Goal: Use online tool/utility: Utilize a website feature to perform a specific function

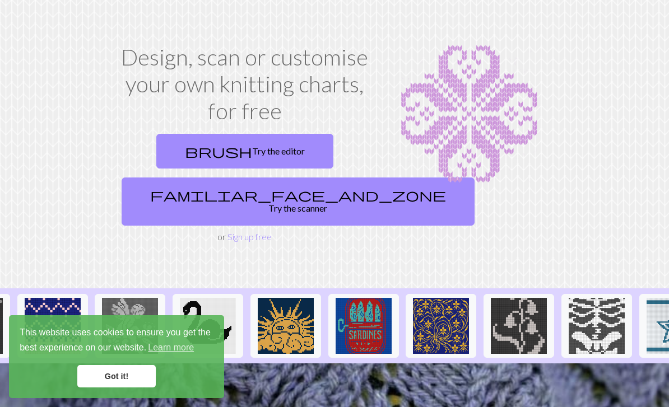
scroll to position [10, 0]
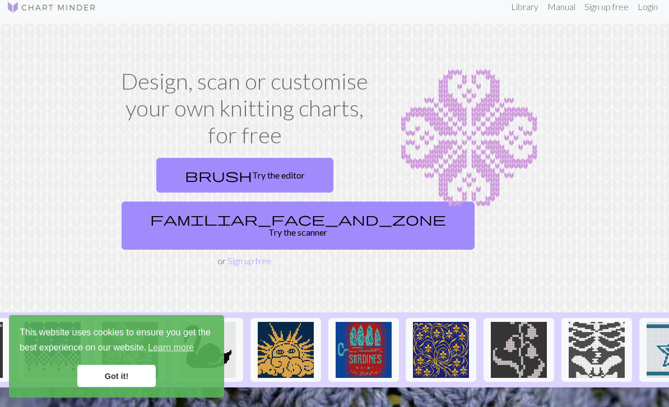
click at [232, 180] on link "brush Try the editor" at bounding box center [244, 176] width 177 height 35
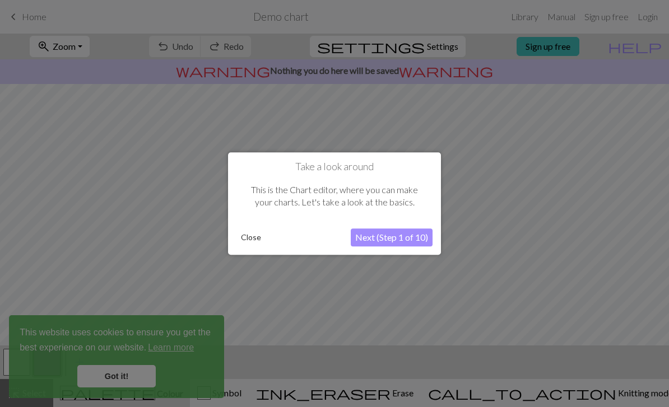
click at [248, 239] on button "Close" at bounding box center [250, 237] width 29 height 17
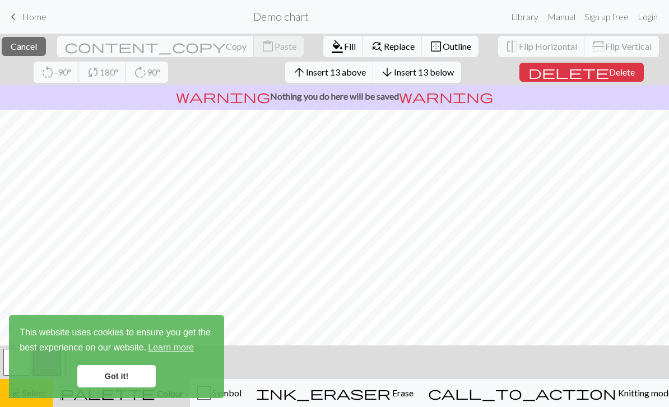
click at [122, 366] on link "Got it!" at bounding box center [116, 376] width 78 height 22
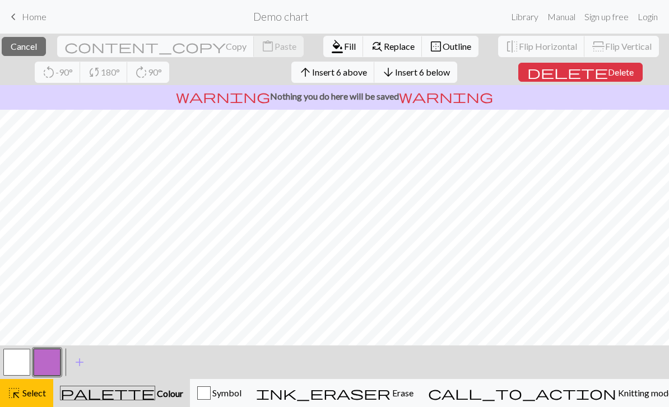
click at [609, 74] on span "Delete" at bounding box center [621, 72] width 26 height 11
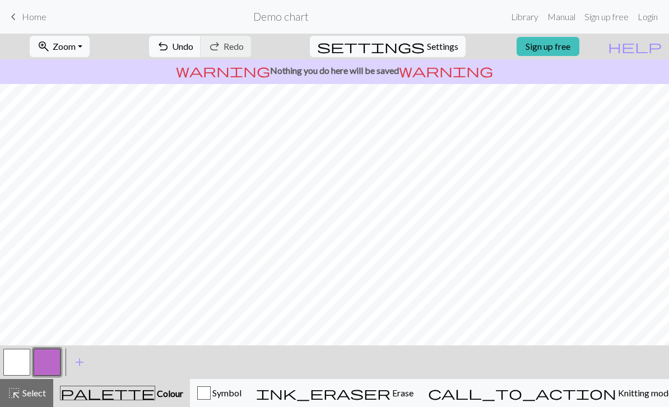
click at [414, 387] on div "ink_eraser Erase Erase" at bounding box center [334, 393] width 157 height 13
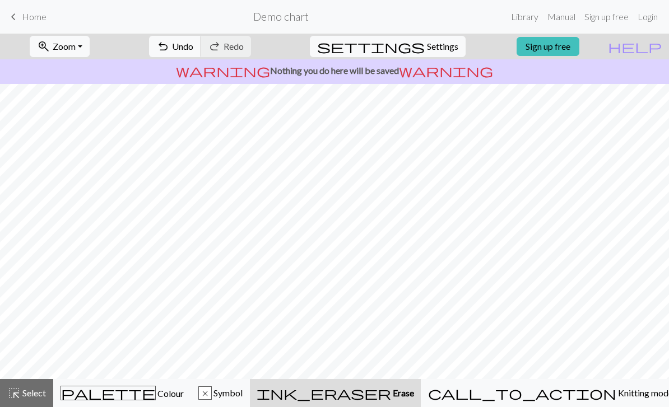
click at [243, 387] on div "x Symbol" at bounding box center [220, 393] width 44 height 13
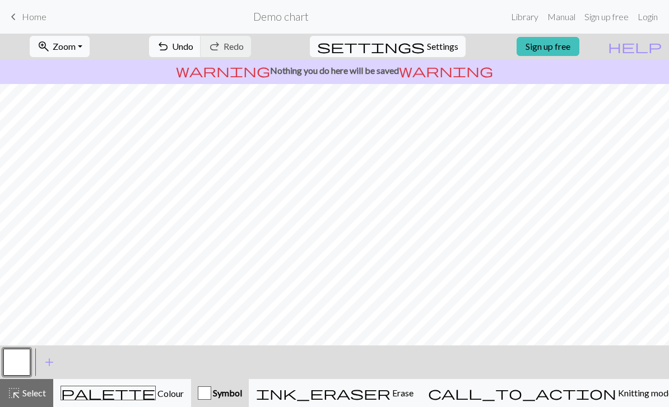
click at [622, 391] on span "Knitting mode" at bounding box center [644, 393] width 57 height 11
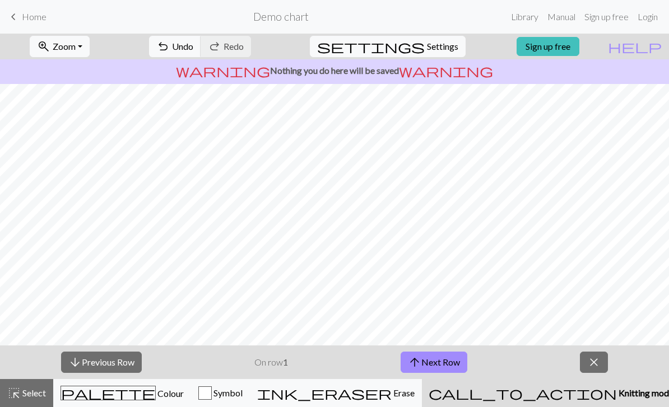
click at [617, 398] on span "Knitting mode" at bounding box center [645, 393] width 57 height 11
click at [415, 393] on div "ink_eraser Erase Erase" at bounding box center [335, 393] width 157 height 13
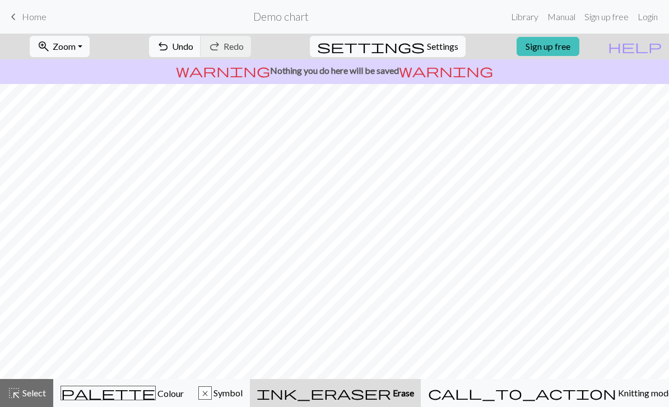
click at [616, 398] on span "Knitting mode" at bounding box center [644, 393] width 57 height 11
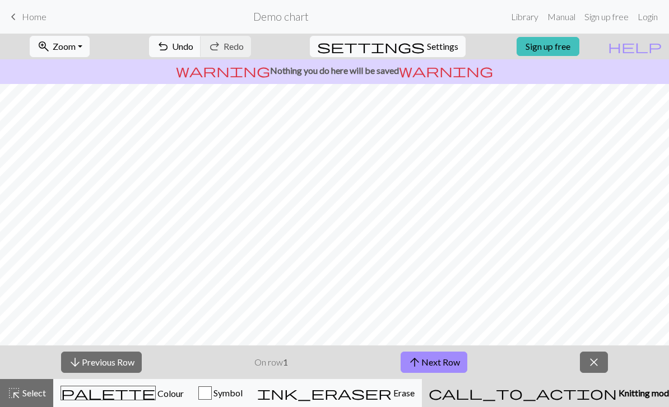
click at [454, 363] on button "arrow_upward Next Row" at bounding box center [434, 362] width 67 height 21
click at [448, 363] on button "arrow_upward Next Row" at bounding box center [434, 362] width 67 height 21
click at [431, 367] on button "arrow_upward Next Row" at bounding box center [434, 362] width 67 height 21
click at [428, 362] on button "arrow_upward Next Row" at bounding box center [434, 362] width 67 height 21
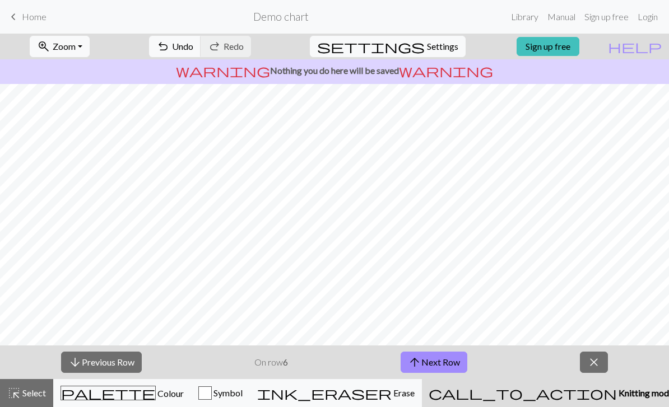
click at [430, 361] on button "arrow_upward Next Row" at bounding box center [434, 362] width 67 height 21
click at [431, 361] on button "arrow_upward Next Row" at bounding box center [434, 362] width 67 height 21
click at [433, 361] on button "arrow_upward Next Row" at bounding box center [436, 362] width 67 height 21
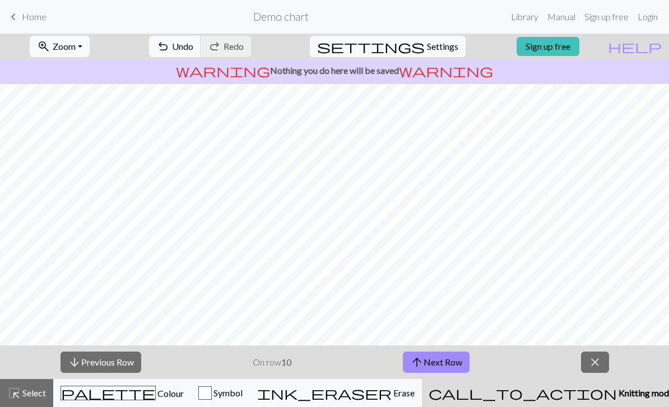
click at [433, 361] on button "arrow_upward Next Row" at bounding box center [436, 362] width 67 height 21
click at [436, 361] on button "arrow_upward Next Row" at bounding box center [436, 362] width 67 height 21
click at [438, 363] on button "arrow_upward Next Row" at bounding box center [436, 362] width 67 height 21
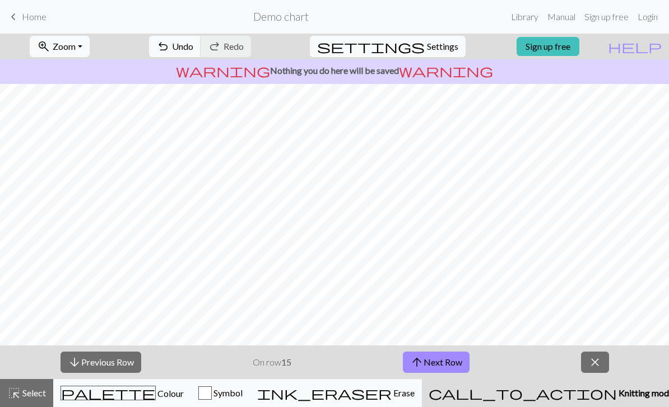
click at [438, 366] on button "arrow_upward Next Row" at bounding box center [436, 362] width 67 height 21
click at [439, 369] on button "arrow_upward Next Row" at bounding box center [436, 362] width 67 height 21
click at [440, 370] on button "arrow_upward Next Row" at bounding box center [436, 362] width 67 height 21
click at [439, 370] on button "arrow_upward Next Row" at bounding box center [436, 362] width 67 height 21
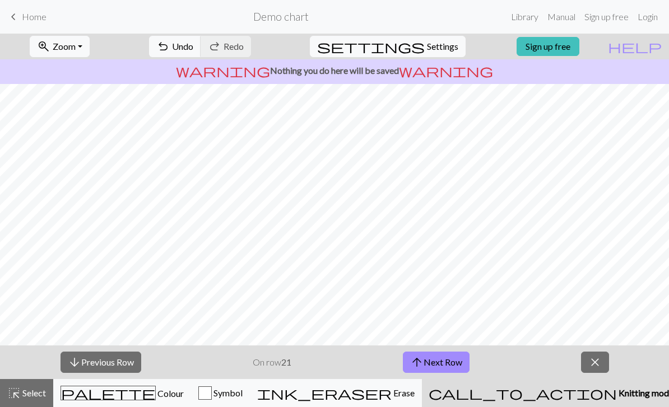
click at [444, 367] on button "arrow_upward Next Row" at bounding box center [436, 362] width 67 height 21
click at [447, 366] on button "arrow_upward Next Row" at bounding box center [436, 362] width 67 height 21
click at [446, 366] on button "arrow_upward Next Row" at bounding box center [436, 362] width 67 height 21
click at [445, 368] on button "arrow_upward Next Row" at bounding box center [436, 362] width 67 height 21
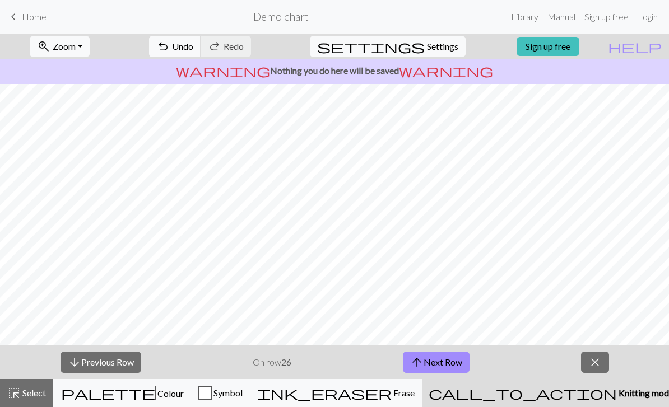
click at [415, 392] on span "Erase" at bounding box center [403, 393] width 23 height 11
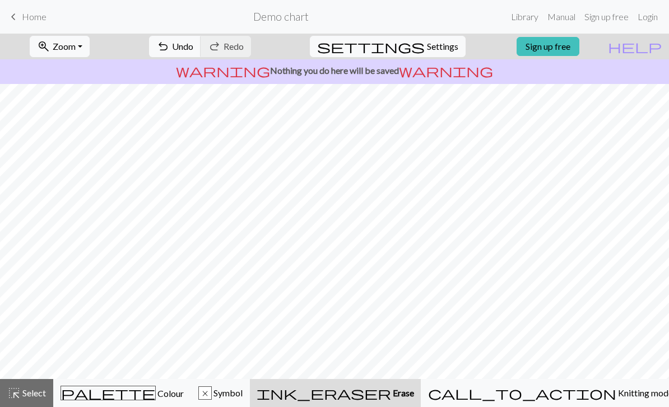
click at [243, 389] on span "Symbol" at bounding box center [227, 393] width 31 height 11
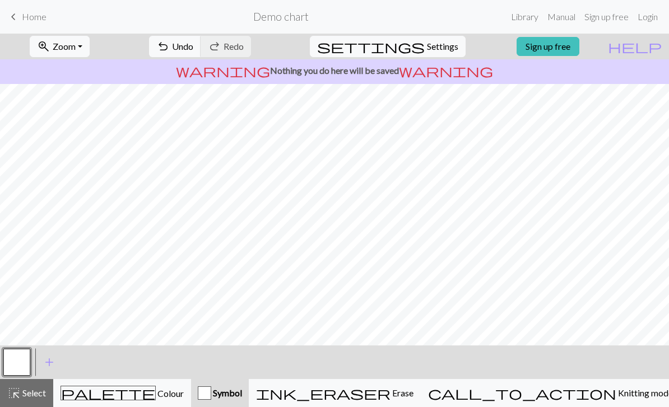
click at [177, 391] on div "palette Colour Colour" at bounding box center [122, 393] width 123 height 15
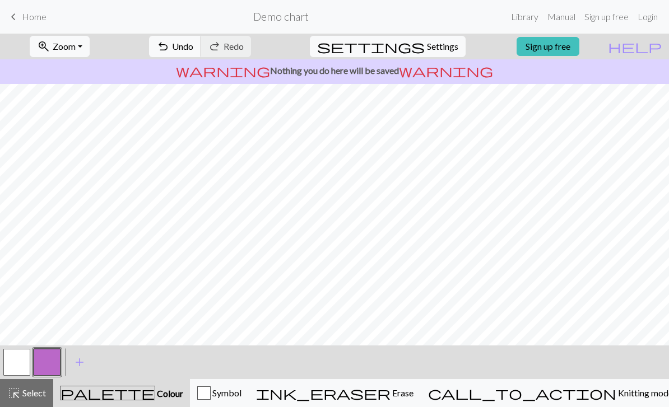
click at [77, 364] on span "add" at bounding box center [79, 363] width 13 height 16
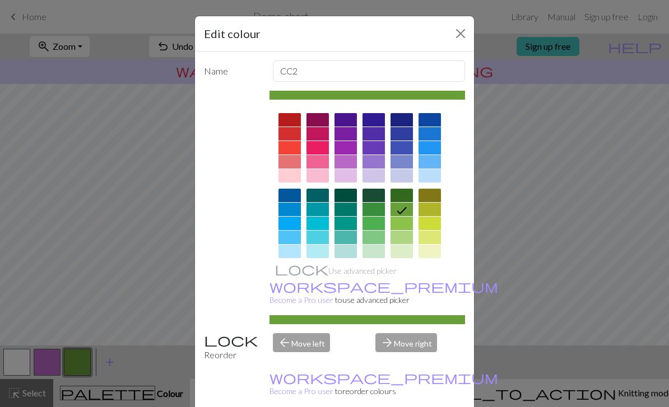
click at [430, 228] on div at bounding box center [430, 223] width 22 height 13
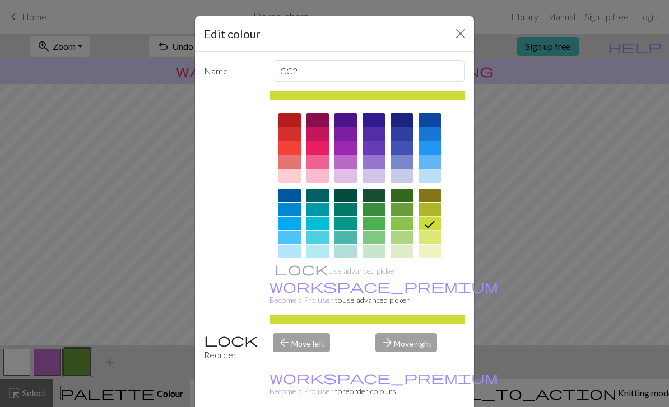
click at [634, 238] on div "Edit colour Name CC2 Use advanced picker workspace_premium Become a Pro user to…" at bounding box center [334, 203] width 669 height 407
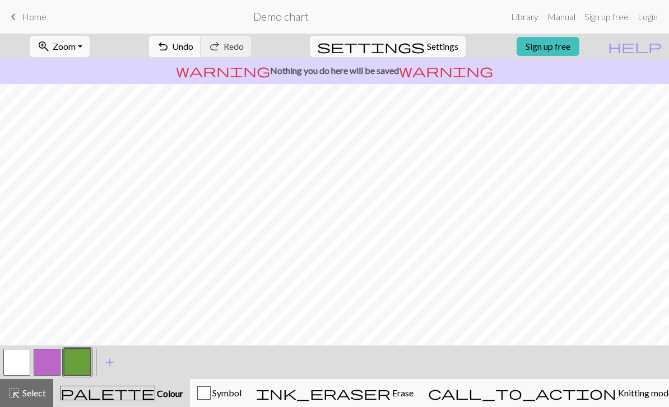
click at [193, 50] on span "Undo" at bounding box center [182, 46] width 21 height 11
click at [241, 387] on div "Symbol" at bounding box center [219, 393] width 44 height 13
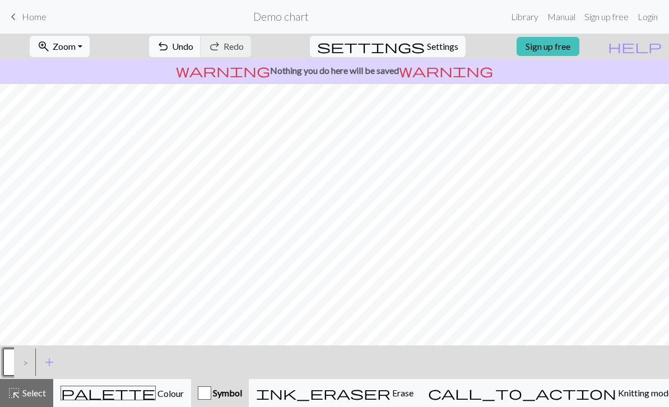
click at [171, 398] on div "palette Colour Colour" at bounding box center [122, 393] width 123 height 15
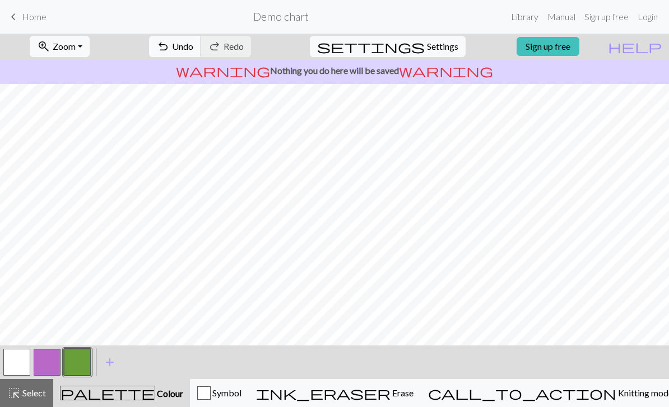
click at [86, 363] on button "button" at bounding box center [77, 362] width 27 height 27
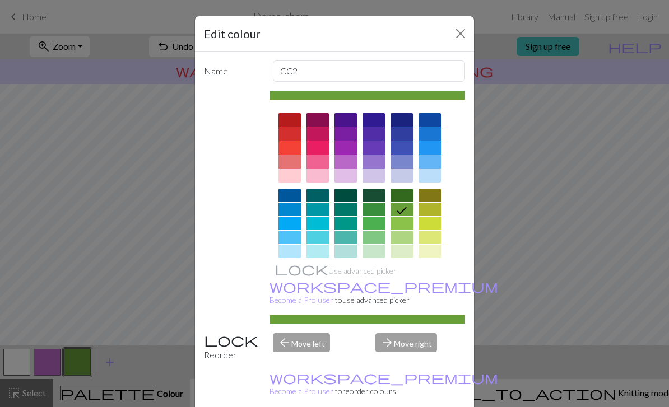
click at [435, 209] on div at bounding box center [430, 209] width 22 height 13
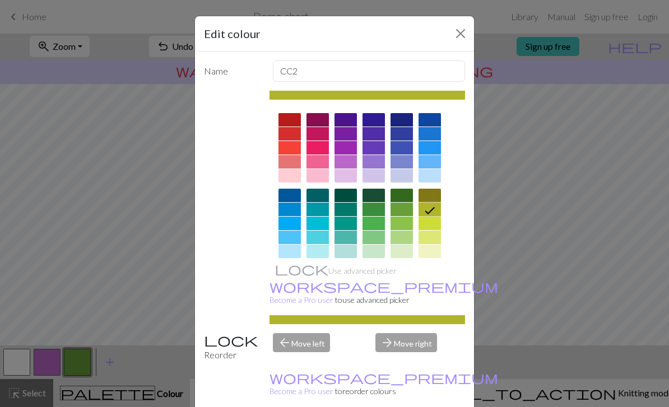
click at [620, 155] on div "Edit colour Name CC2 Use advanced picker workspace_premium Become a Pro user to…" at bounding box center [334, 203] width 669 height 407
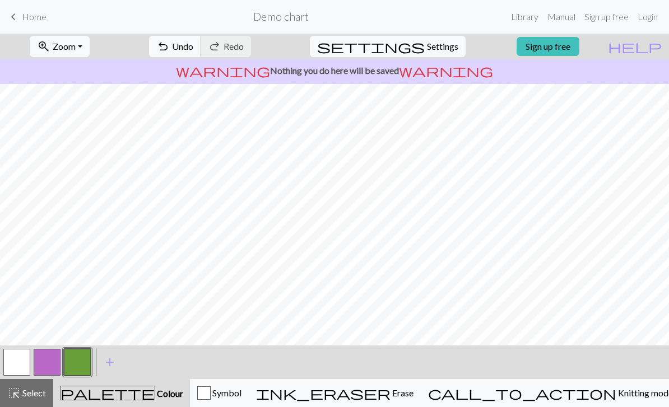
click at [193, 50] on span "Undo" at bounding box center [182, 46] width 21 height 11
click at [201, 57] on button "undo Undo Undo" at bounding box center [175, 46] width 52 height 21
click at [201, 55] on button "undo Undo Undo" at bounding box center [175, 46] width 52 height 21
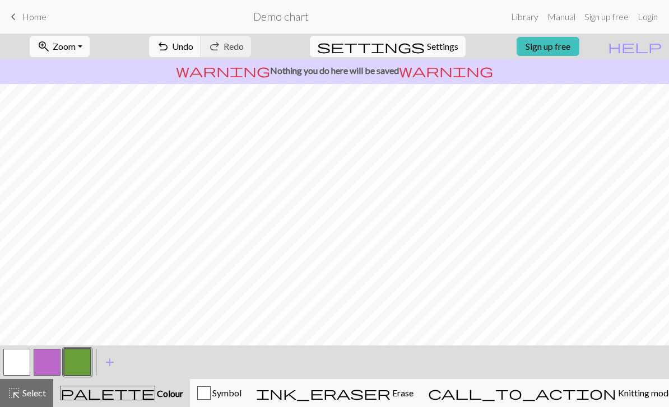
click at [193, 43] on span "Undo" at bounding box center [182, 46] width 21 height 11
click at [193, 48] on span "Undo" at bounding box center [182, 46] width 21 height 11
click at [193, 47] on span "Undo" at bounding box center [182, 46] width 21 height 11
click at [201, 56] on button "undo Undo Undo" at bounding box center [175, 46] width 52 height 21
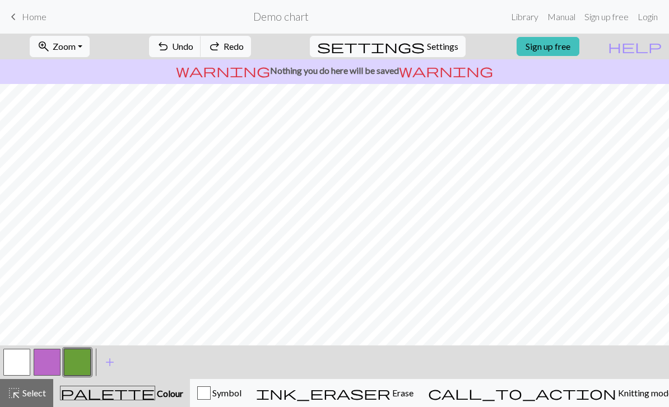
click at [201, 55] on button "undo Undo Undo" at bounding box center [175, 46] width 52 height 21
click at [193, 49] on span "Undo" at bounding box center [182, 46] width 21 height 11
click at [193, 48] on span "Undo" at bounding box center [182, 46] width 21 height 11
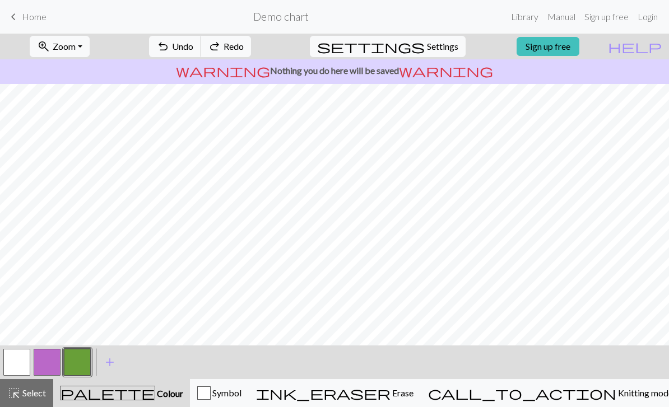
click at [193, 49] on span "Undo" at bounding box center [182, 46] width 21 height 11
